Goal: Information Seeking & Learning: Learn about a topic

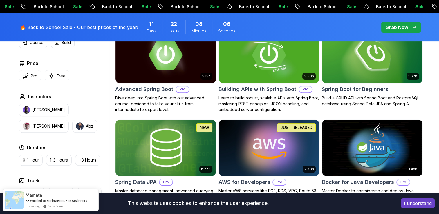
scroll to position [190, 0]
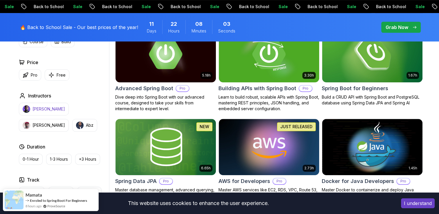
click at [42, 108] on p "Nelson Djalo" at bounding box center [48, 109] width 32 height 6
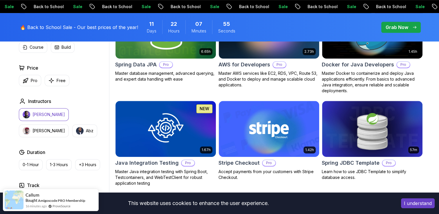
scroll to position [313, 0]
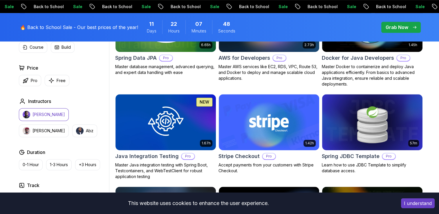
click at [407, 26] on p "Grab Now" at bounding box center [396, 27] width 23 height 7
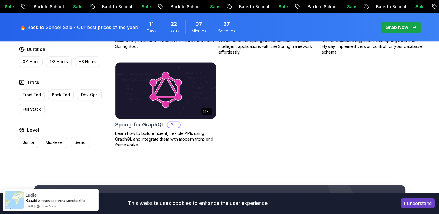
scroll to position [535, 0]
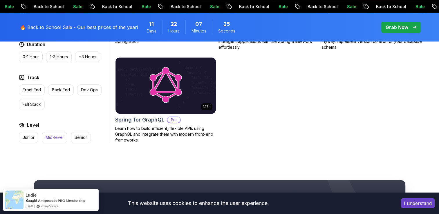
click at [52, 140] on p "Mid-level" at bounding box center [55, 138] width 18 height 6
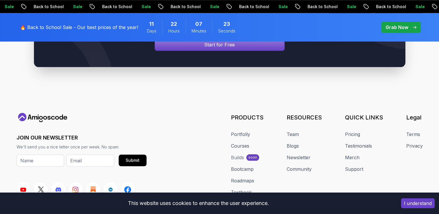
scroll to position [675, 0]
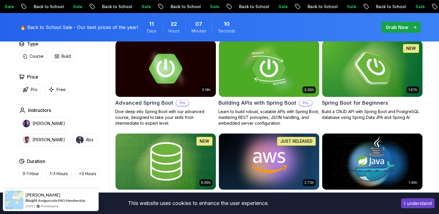
scroll to position [178, 0]
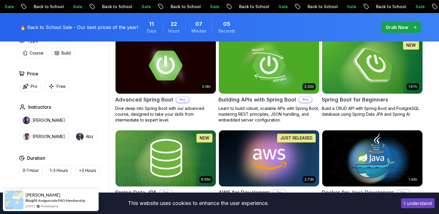
click at [368, 63] on img at bounding box center [371, 65] width 105 height 59
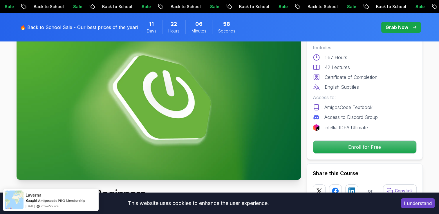
scroll to position [56, 0]
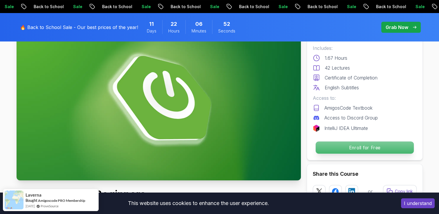
click at [358, 146] on p "Enroll for Free" at bounding box center [364, 147] width 98 height 12
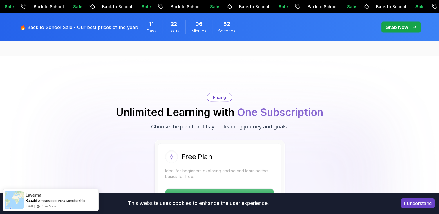
scroll to position [1178, 0]
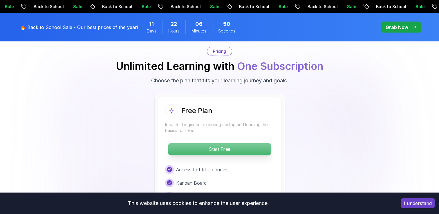
click at [250, 143] on p "Start Free" at bounding box center [219, 149] width 103 height 12
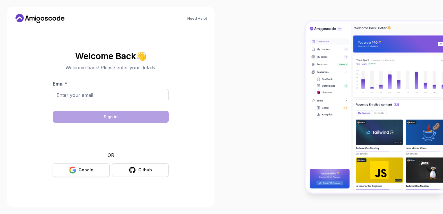
click at [101, 172] on button "Google" at bounding box center [81, 170] width 57 height 14
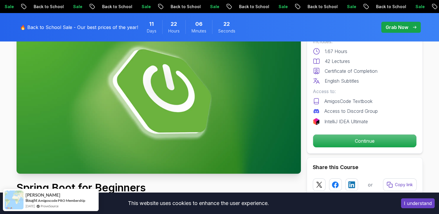
scroll to position [94, 0]
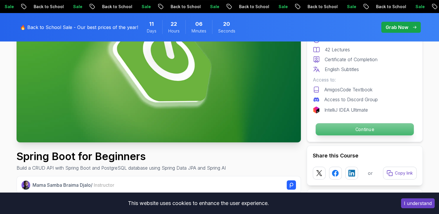
click at [336, 131] on p "Continue" at bounding box center [364, 129] width 98 height 12
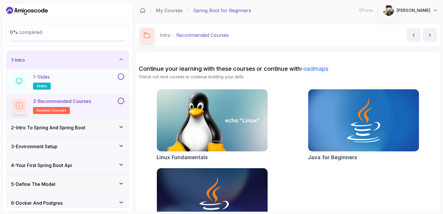
click at [20, 82] on icon at bounding box center [19, 81] width 6 height 5
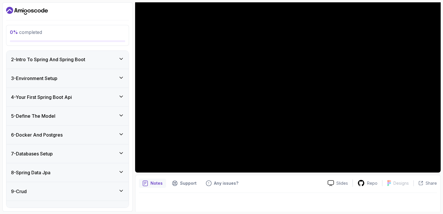
scroll to position [116, 0]
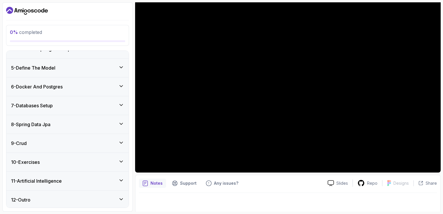
click at [120, 182] on div "11 - Artificial Intelligence" at bounding box center [67, 180] width 113 height 7
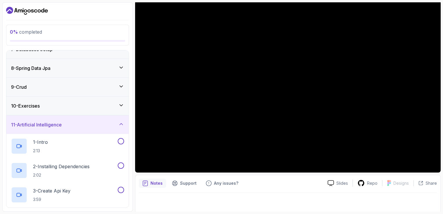
scroll to position [75, 0]
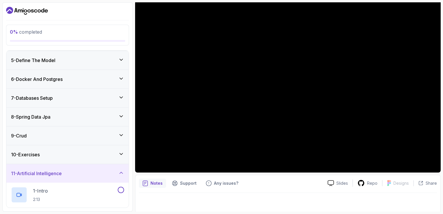
click at [119, 170] on icon at bounding box center [121, 173] width 6 height 6
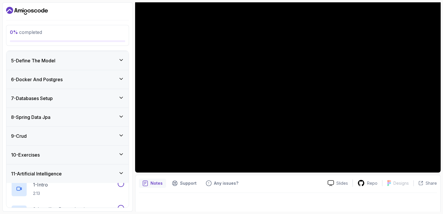
scroll to position [68, 0]
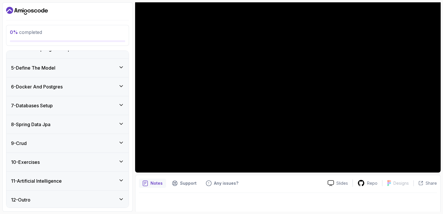
click at [122, 159] on icon at bounding box center [121, 162] width 6 height 6
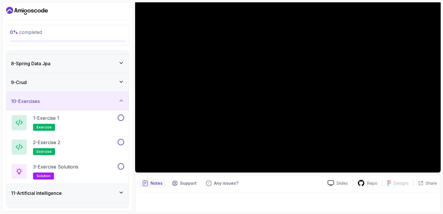
scroll to position [141, 0]
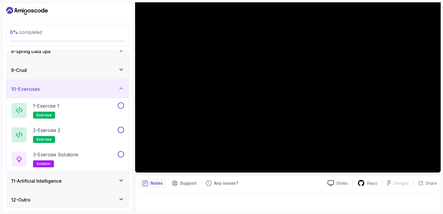
click at [122, 82] on div "10 - Exercises" at bounding box center [67, 89] width 122 height 19
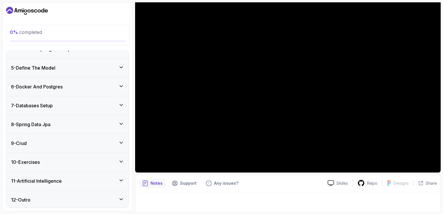
scroll to position [0, 0]
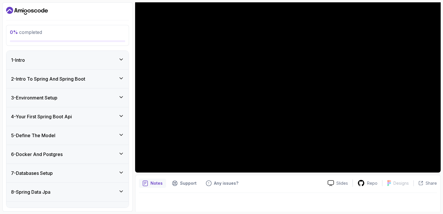
click at [104, 59] on div "1 - Intro" at bounding box center [67, 60] width 113 height 7
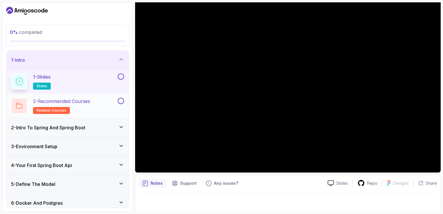
click at [90, 103] on p "2 - Recommended Courses" at bounding box center [61, 101] width 57 height 7
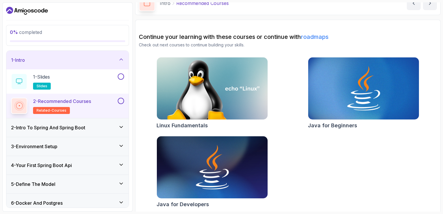
scroll to position [34, 0]
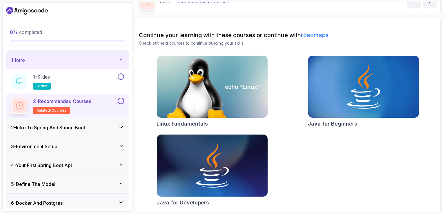
click at [101, 121] on div "2 - Intro To Spring And Spring Boot" at bounding box center [67, 127] width 122 height 19
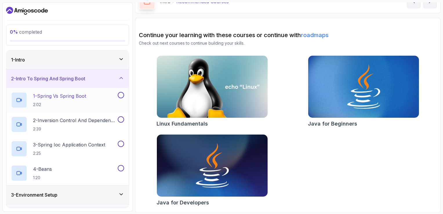
click at [92, 97] on div "1 - Spring Vs Spring Boot 2:02" at bounding box center [64, 100] width 106 height 16
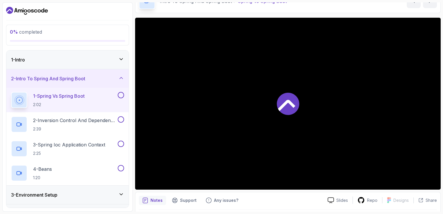
click at [108, 55] on div "1 - Intro" at bounding box center [67, 59] width 122 height 19
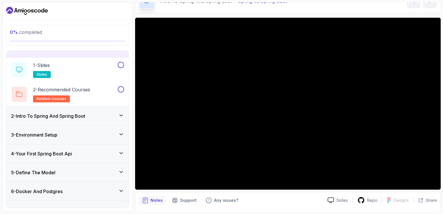
scroll to position [116, 0]
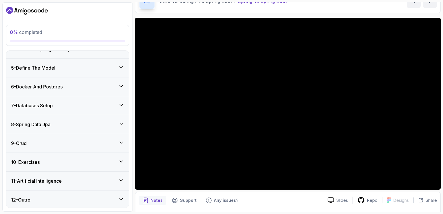
click at [116, 203] on div "12 - Outro" at bounding box center [67, 199] width 122 height 19
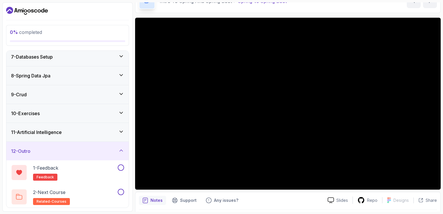
click at [118, 154] on div "12 - Outro" at bounding box center [67, 151] width 122 height 19
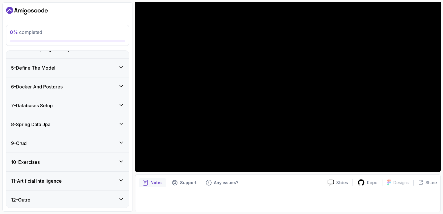
scroll to position [17, 0]
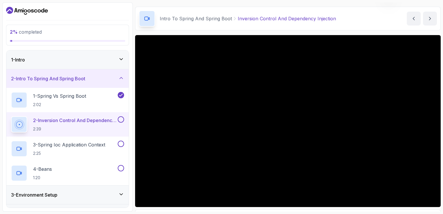
scroll to position [12, 0]
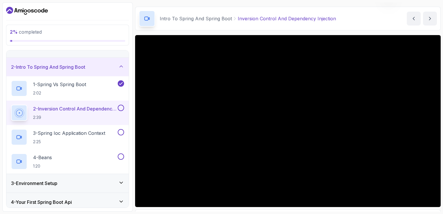
click at [56, 178] on div "3 - Environment Setup" at bounding box center [67, 183] width 122 height 19
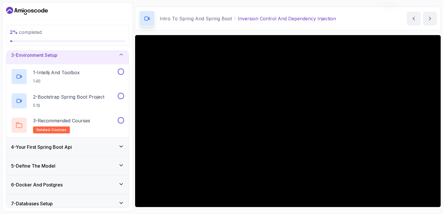
scroll to position [42, 0]
click at [98, 58] on div "3 - Environment Setup" at bounding box center [67, 55] width 113 height 7
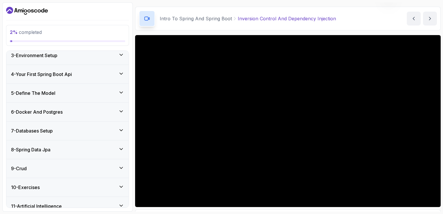
click at [83, 76] on div "4 - Your First Spring Boot Api" at bounding box center [67, 74] width 113 height 7
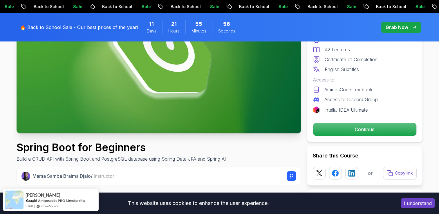
scroll to position [104, 0]
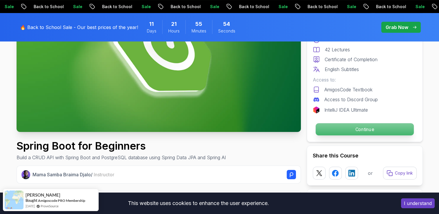
click at [361, 129] on p "Continue" at bounding box center [364, 129] width 98 height 12
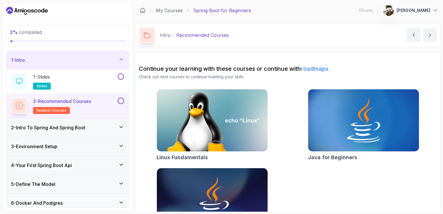
click at [44, 125] on h3 "2 - Intro To Spring And Spring Boot" at bounding box center [48, 127] width 74 height 7
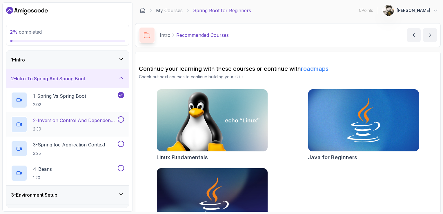
click at [106, 124] on h2 "2 - Inversion Control And Dependency Injection 2:39" at bounding box center [74, 124] width 83 height 15
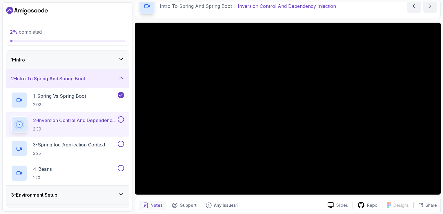
scroll to position [52, 0]
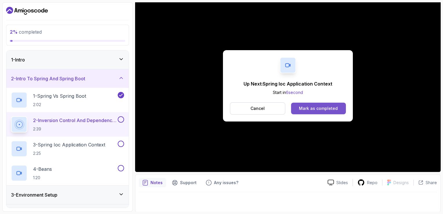
click at [324, 107] on div "Mark as completed" at bounding box center [318, 109] width 39 height 6
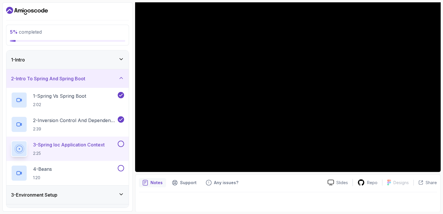
click at [154, 181] on p "Notes" at bounding box center [156, 183] width 12 height 6
click at [194, 184] on p "Support" at bounding box center [188, 183] width 17 height 6
click at [217, 185] on p "Any issues?" at bounding box center [226, 183] width 24 height 6
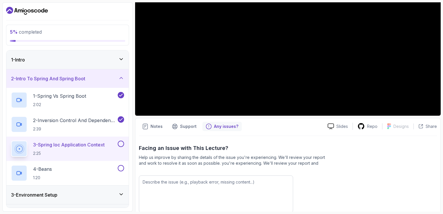
scroll to position [108, 0]
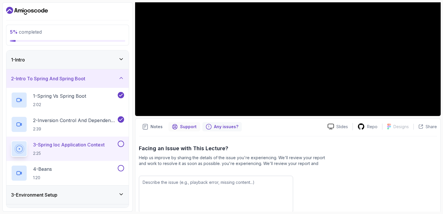
click at [181, 124] on p "Support" at bounding box center [188, 127] width 17 height 6
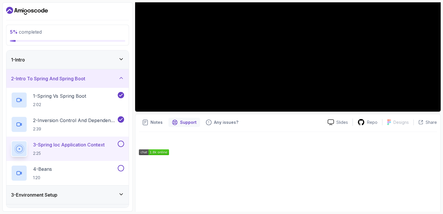
scroll to position [119, 0]
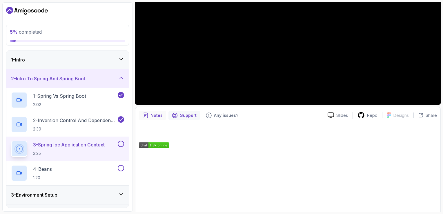
click at [155, 115] on p "Notes" at bounding box center [156, 115] width 12 height 6
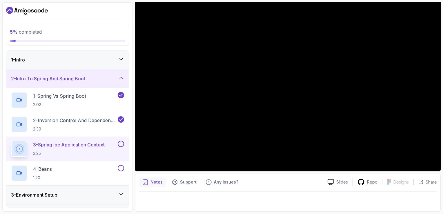
scroll to position [52, 0]
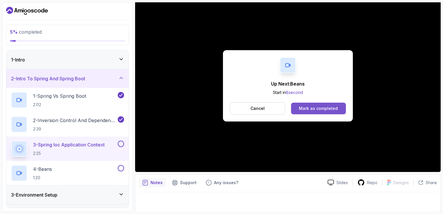
click at [313, 109] on div "Mark as completed" at bounding box center [318, 109] width 39 height 6
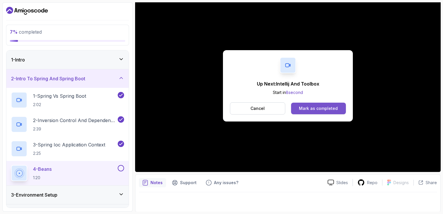
click at [314, 109] on div "Mark as completed" at bounding box center [318, 109] width 39 height 6
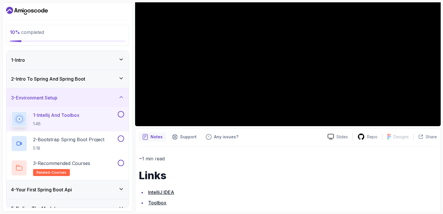
scroll to position [106, 0]
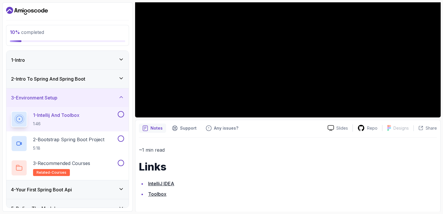
click at [162, 181] on link "IntelliJ IDEA" at bounding box center [161, 184] width 26 height 6
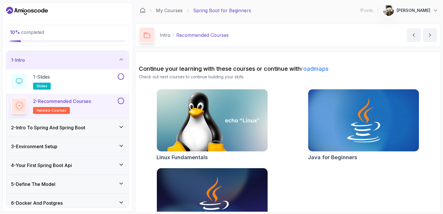
click at [87, 150] on div "3 - Environment Setup" at bounding box center [67, 146] width 122 height 19
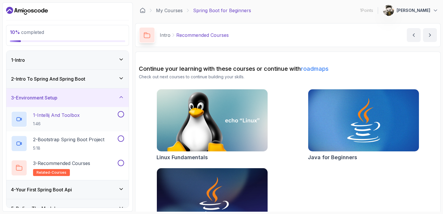
click at [87, 123] on div "1 - Intellij And Toolbox 1:46" at bounding box center [64, 119] width 106 height 16
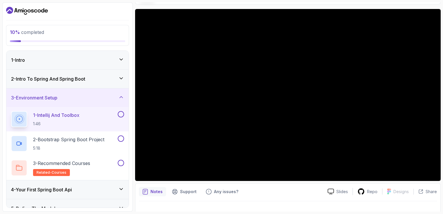
click at [10, 9] on icon "Dashboard" at bounding box center [9, 10] width 7 height 7
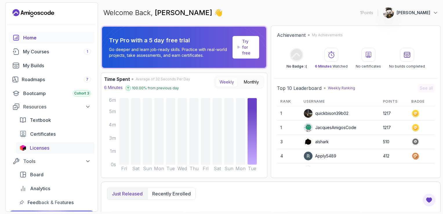
click at [46, 150] on span "Licenses" at bounding box center [39, 147] width 19 height 7
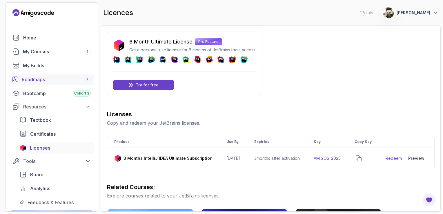
click at [48, 79] on div "Roadmaps 7" at bounding box center [56, 79] width 69 height 7
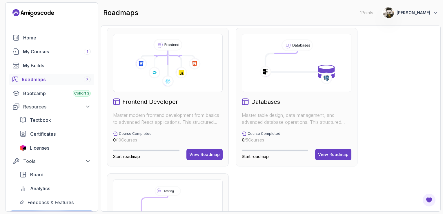
scroll to position [289, 0]
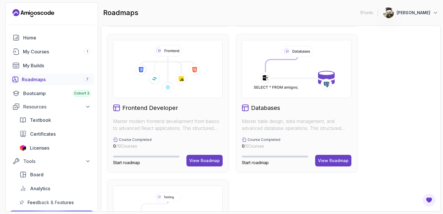
click at [288, 64] on icon at bounding box center [297, 69] width 90 height 48
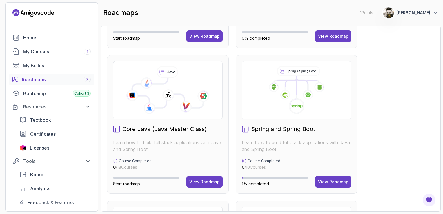
scroll to position [400, 0]
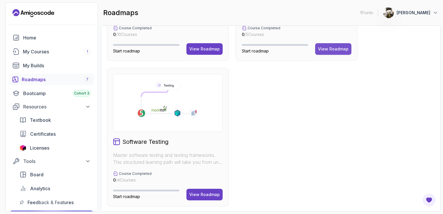
click at [333, 50] on div "View Roadmap" at bounding box center [333, 49] width 30 height 6
